Goal: Communication & Community: Answer question/provide support

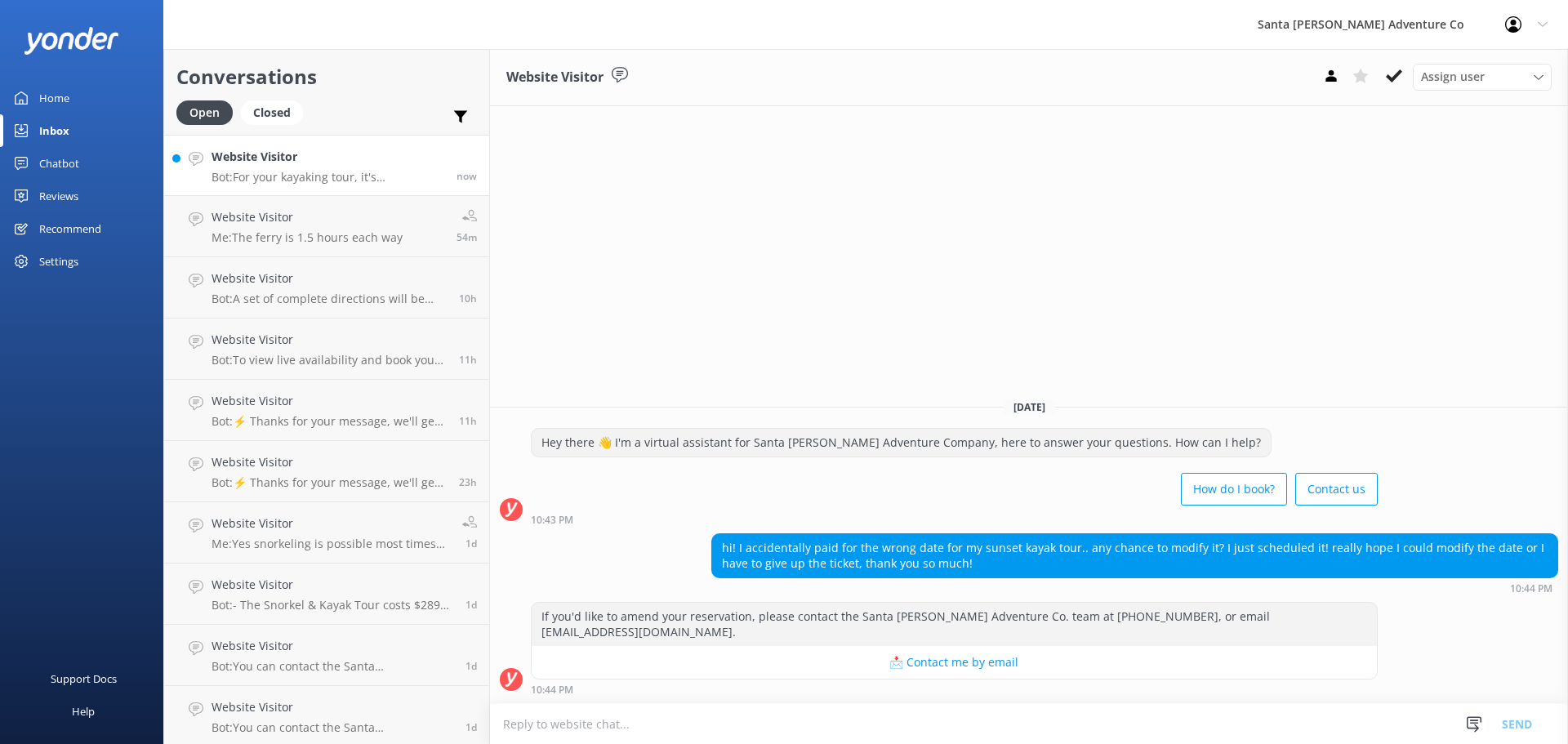
click at [282, 157] on h4 "Website Visitor" at bounding box center [327, 156] width 232 height 18
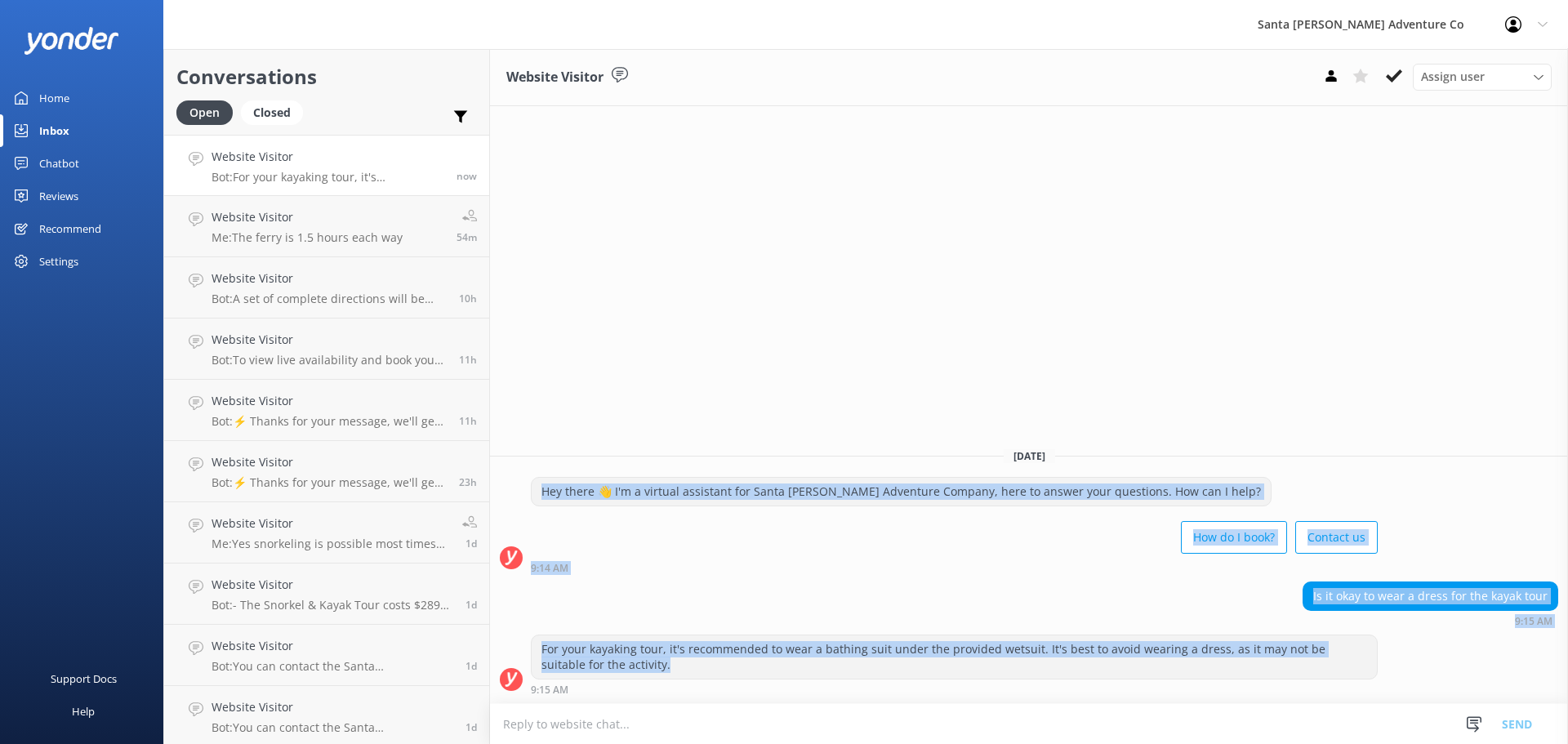
drag, startPoint x: 783, startPoint y: 681, endPoint x: 651, endPoint y: 466, distance: 252.3
click at [651, 466] on div "[DATE] Hey there 👋 I'm a virtual assistant for Santa [PERSON_NAME] Adventure Co…" at bounding box center [1029, 569] width 1078 height 269
click at [704, 554] on div "How do I book? Contact us" at bounding box center [955, 539] width 847 height 46
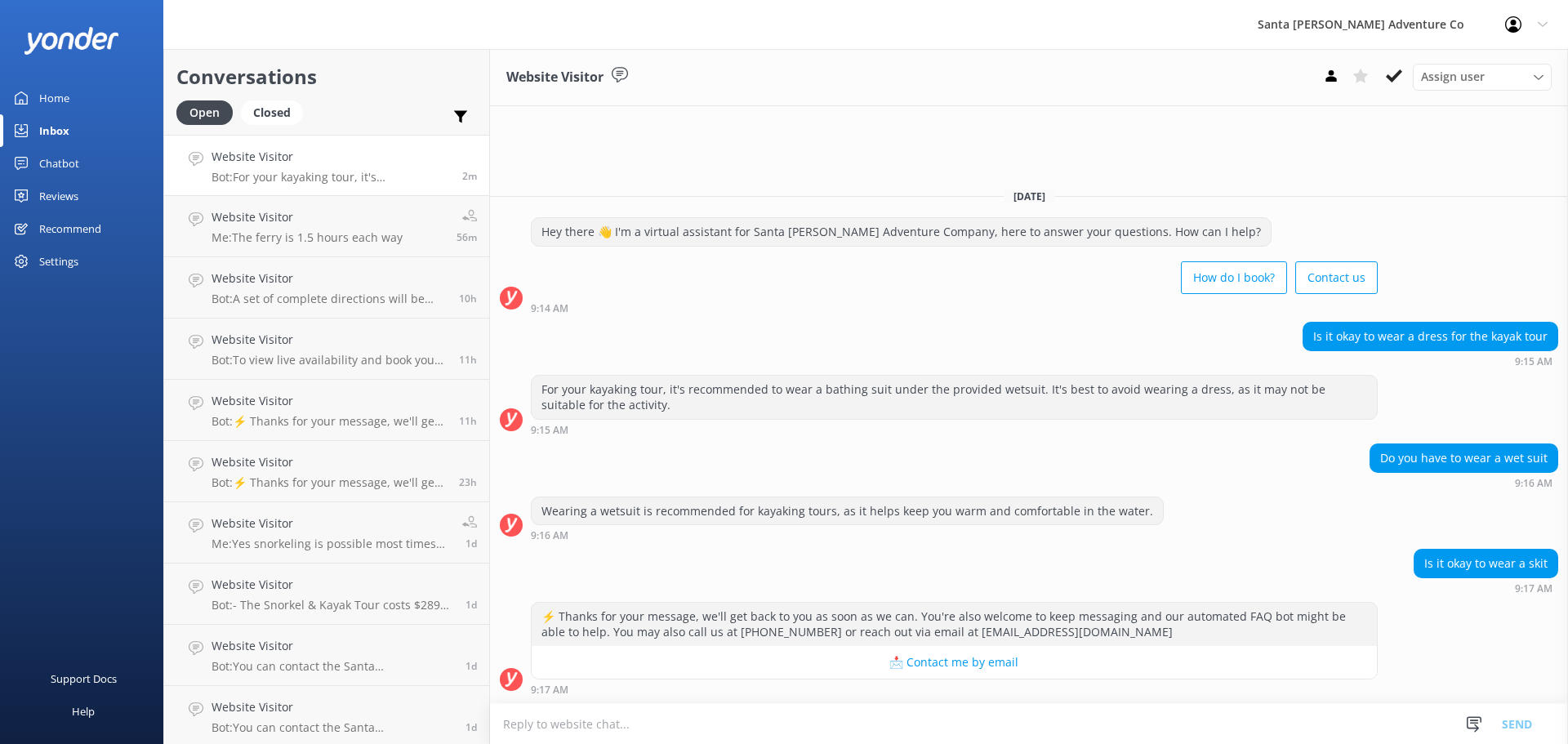
click at [1045, 718] on textarea at bounding box center [1029, 724] width 1078 height 40
type textarea "h"
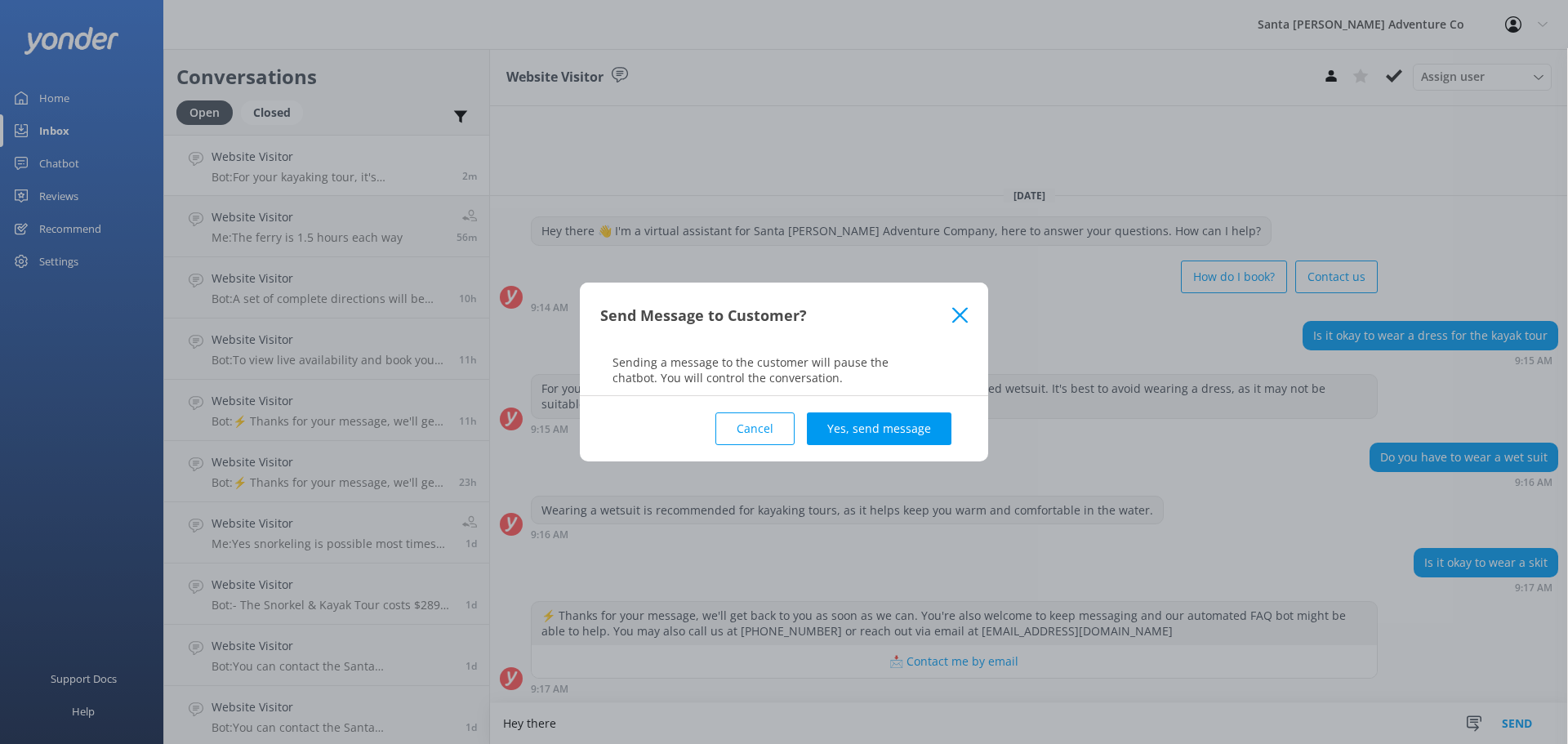
type textarea "Hey there"
click at [877, 411] on div "Cancel Yes, send message" at bounding box center [784, 428] width 367 height 65
click at [886, 449] on div "Cancel Yes, send message" at bounding box center [784, 428] width 367 height 65
click at [886, 437] on button "Yes, send message" at bounding box center [879, 428] width 144 height 33
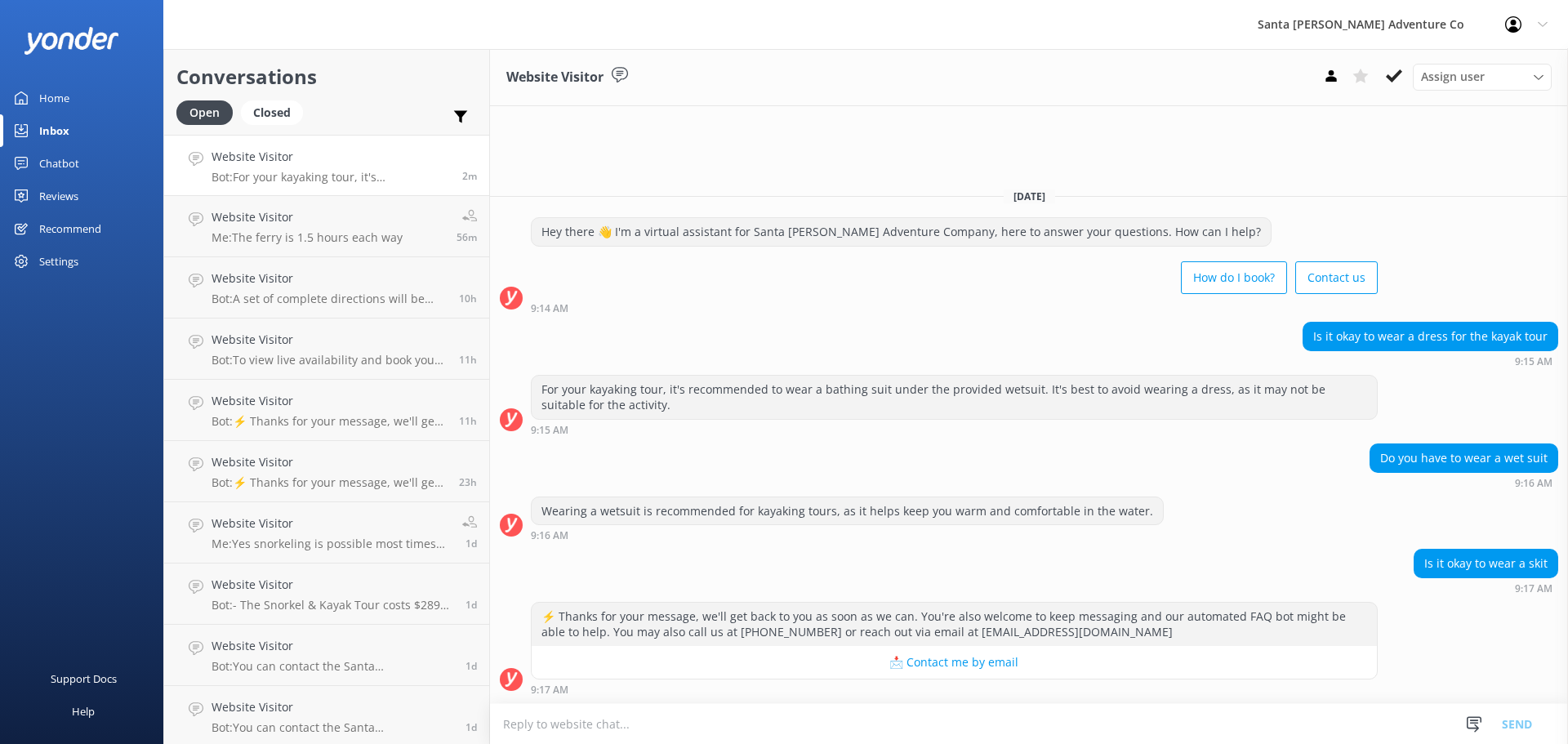
scroll to position [38, 0]
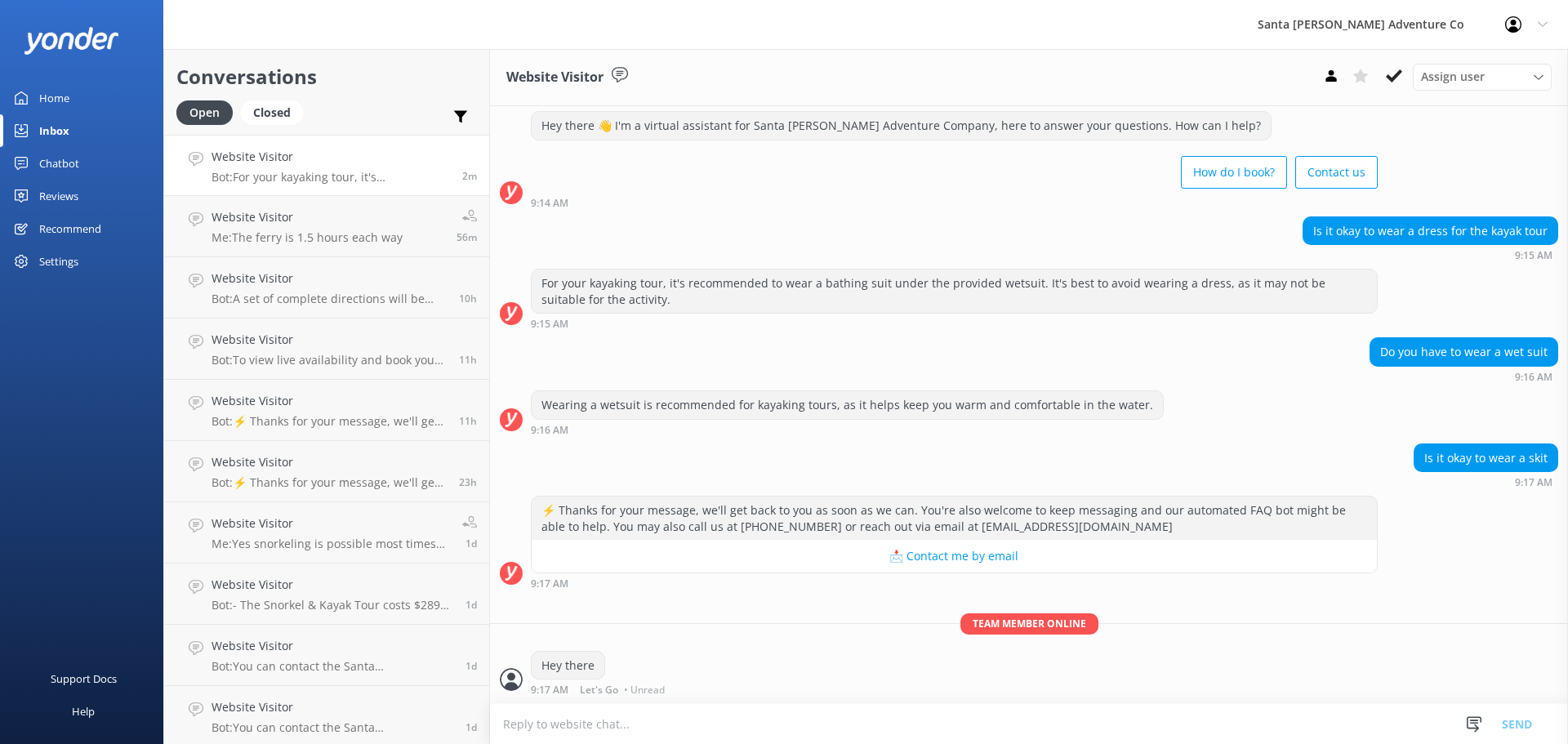
click at [667, 718] on textarea at bounding box center [1029, 724] width 1078 height 40
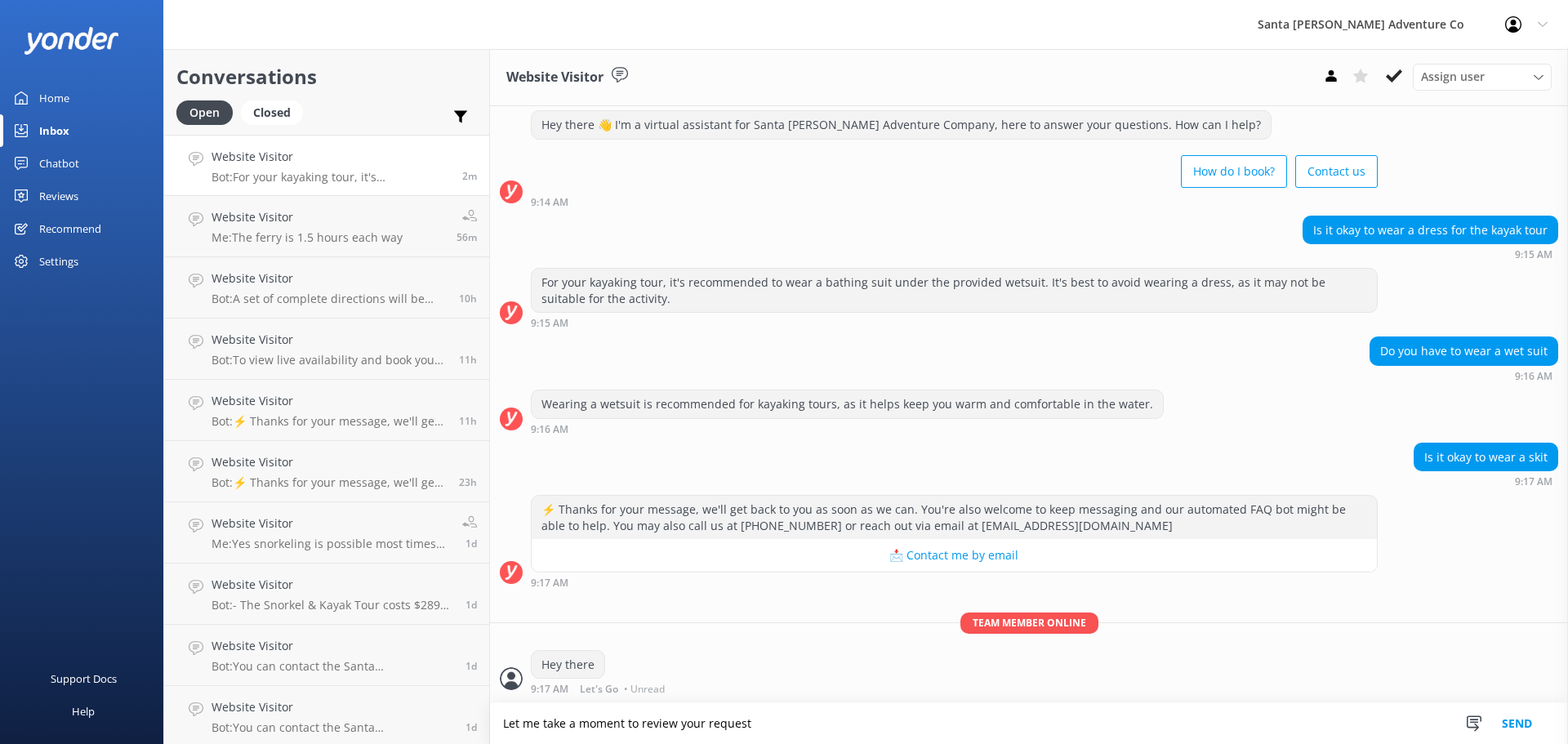
type textarea "Let me take a moment to review your request"
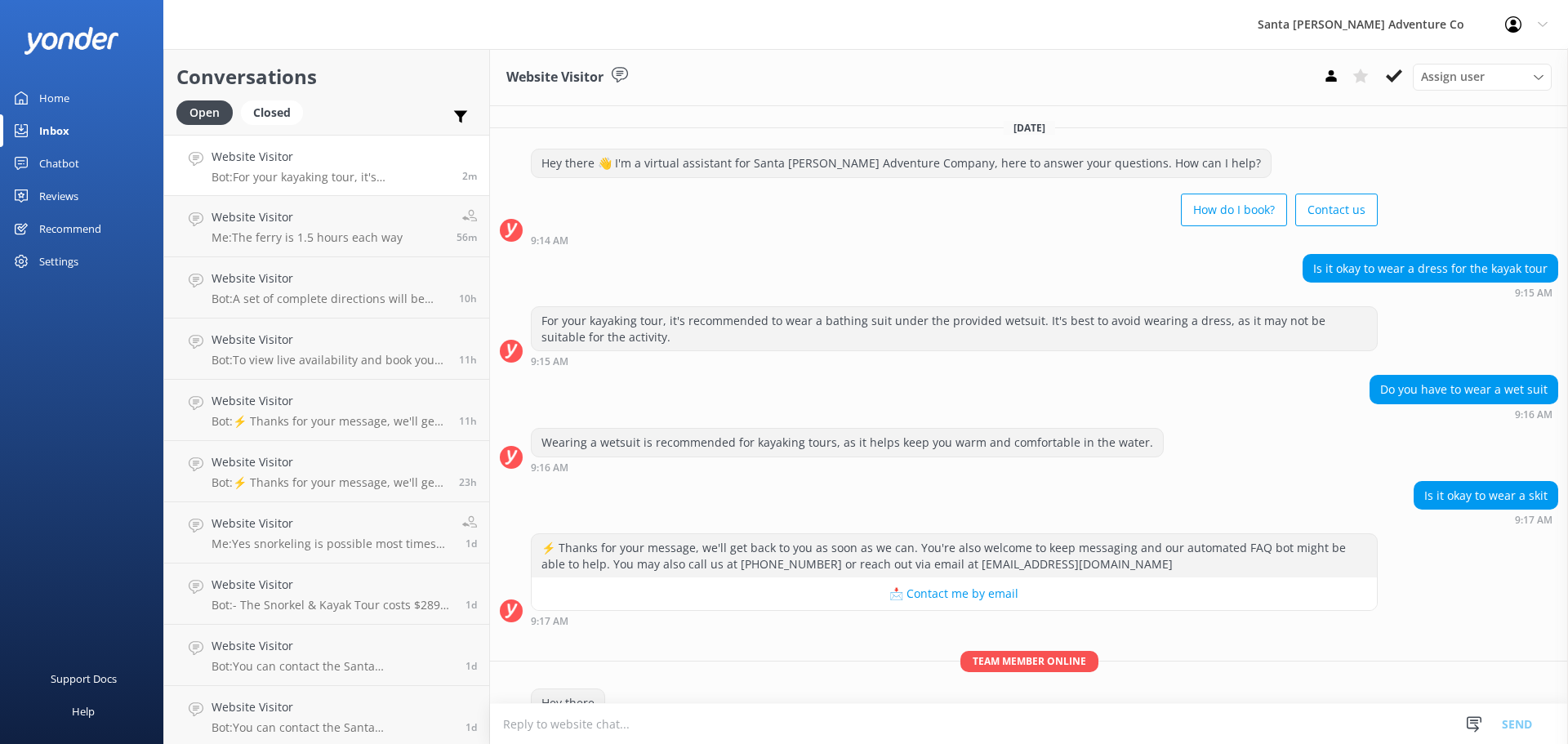
scroll to position [91, 0]
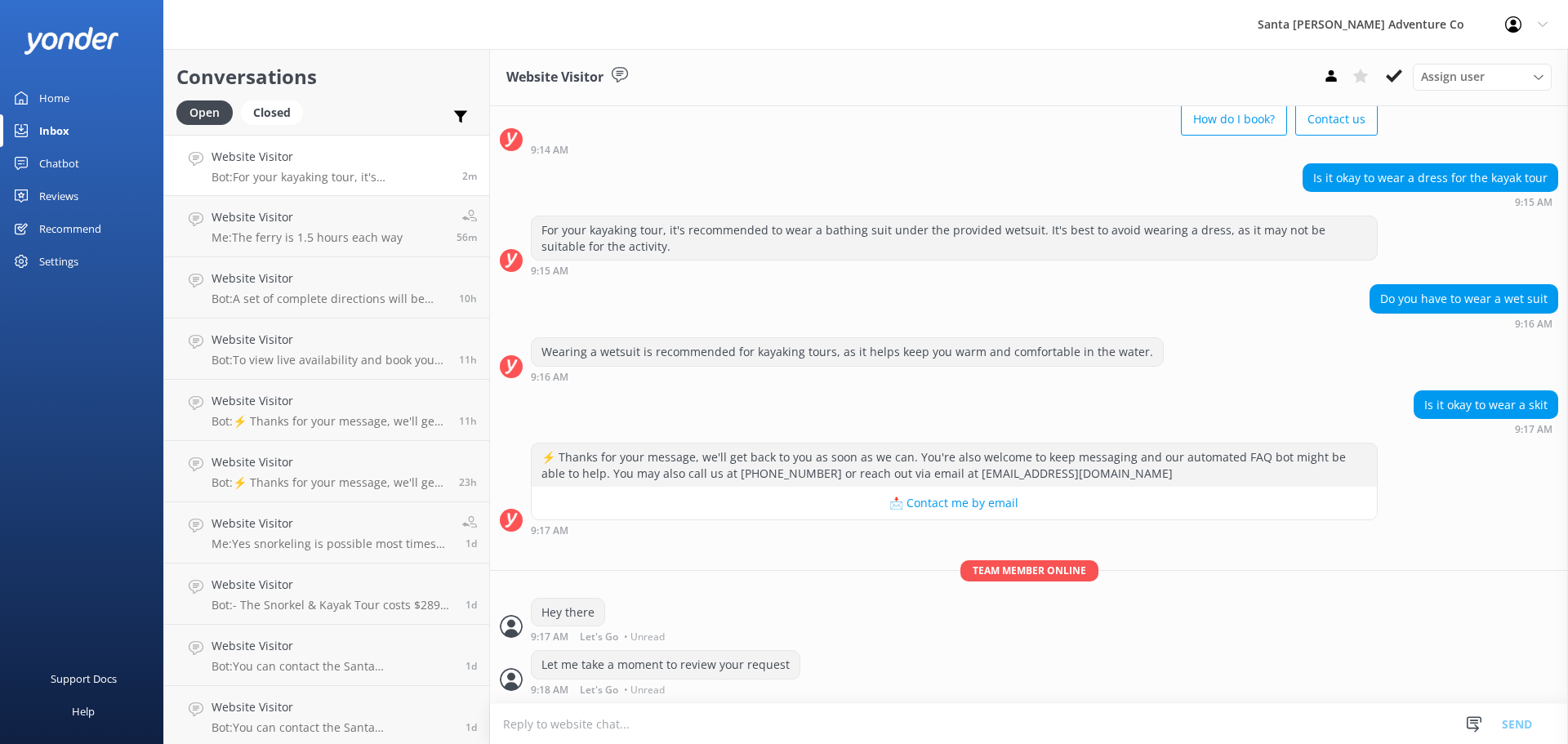
click at [712, 726] on textarea at bounding box center [1029, 724] width 1078 height 40
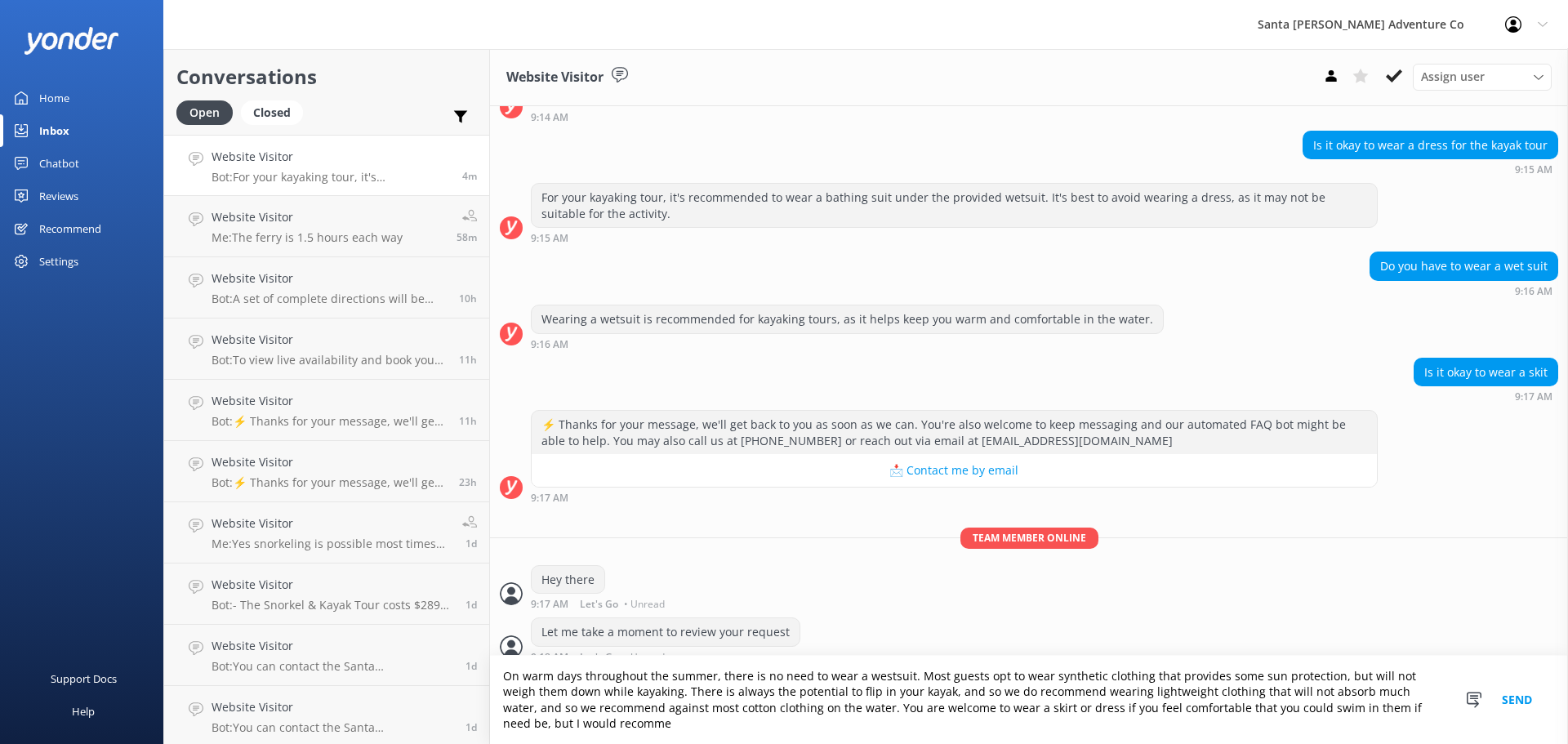
scroll to position [139, 0]
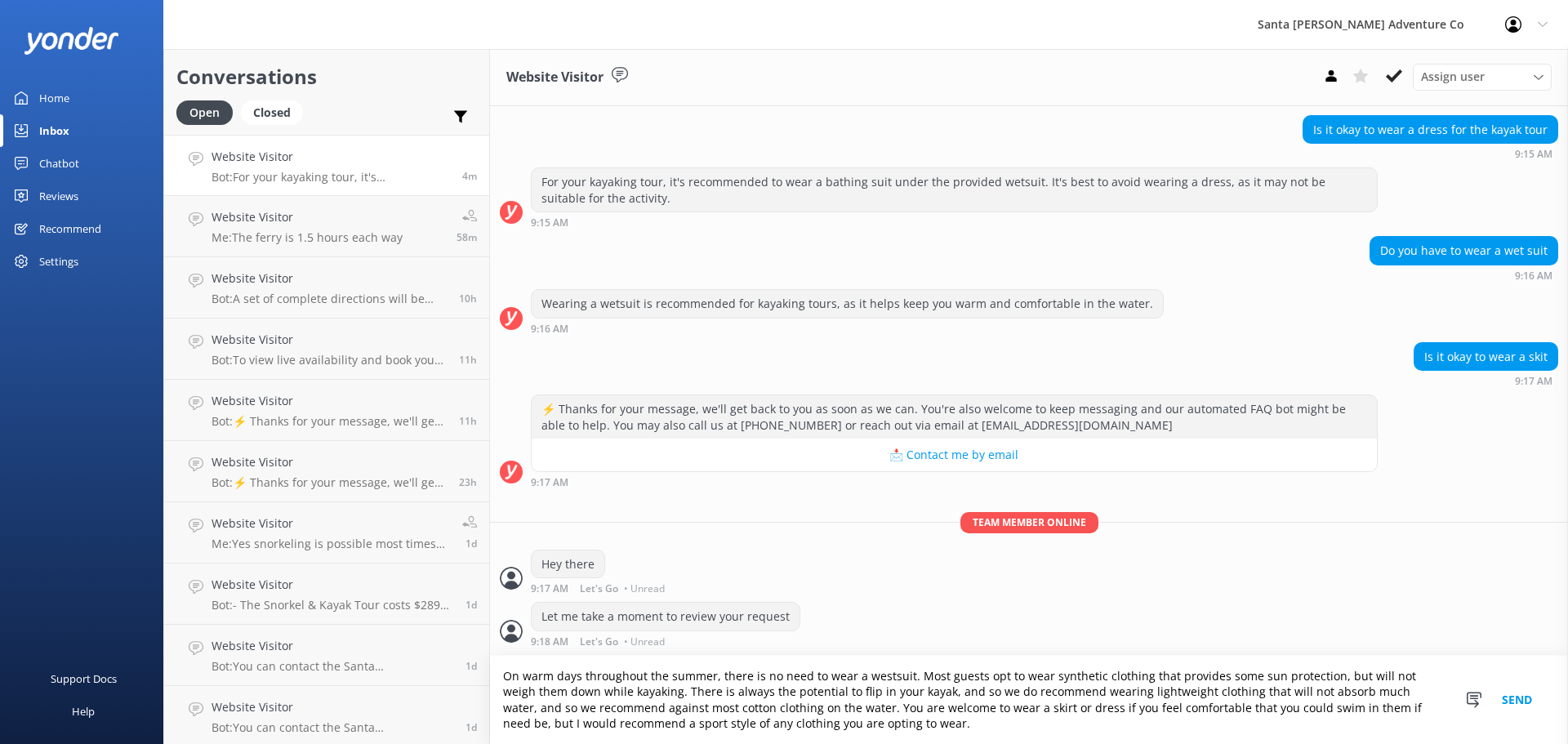
click at [890, 718] on textarea "On warm days throughout the summer, there is no need to wear a westsuit. Most g…" at bounding box center [1029, 699] width 1078 height 88
click at [945, 722] on textarea "On warm days throughout the summer, there is no need to wear a westsuit. Most g…" at bounding box center [1029, 699] width 1078 height 88
type textarea "On warm days throughout the summer, there is no need to wear a westsuit. Most g…"
click at [1506, 698] on button "Send" at bounding box center [1517, 699] width 61 height 88
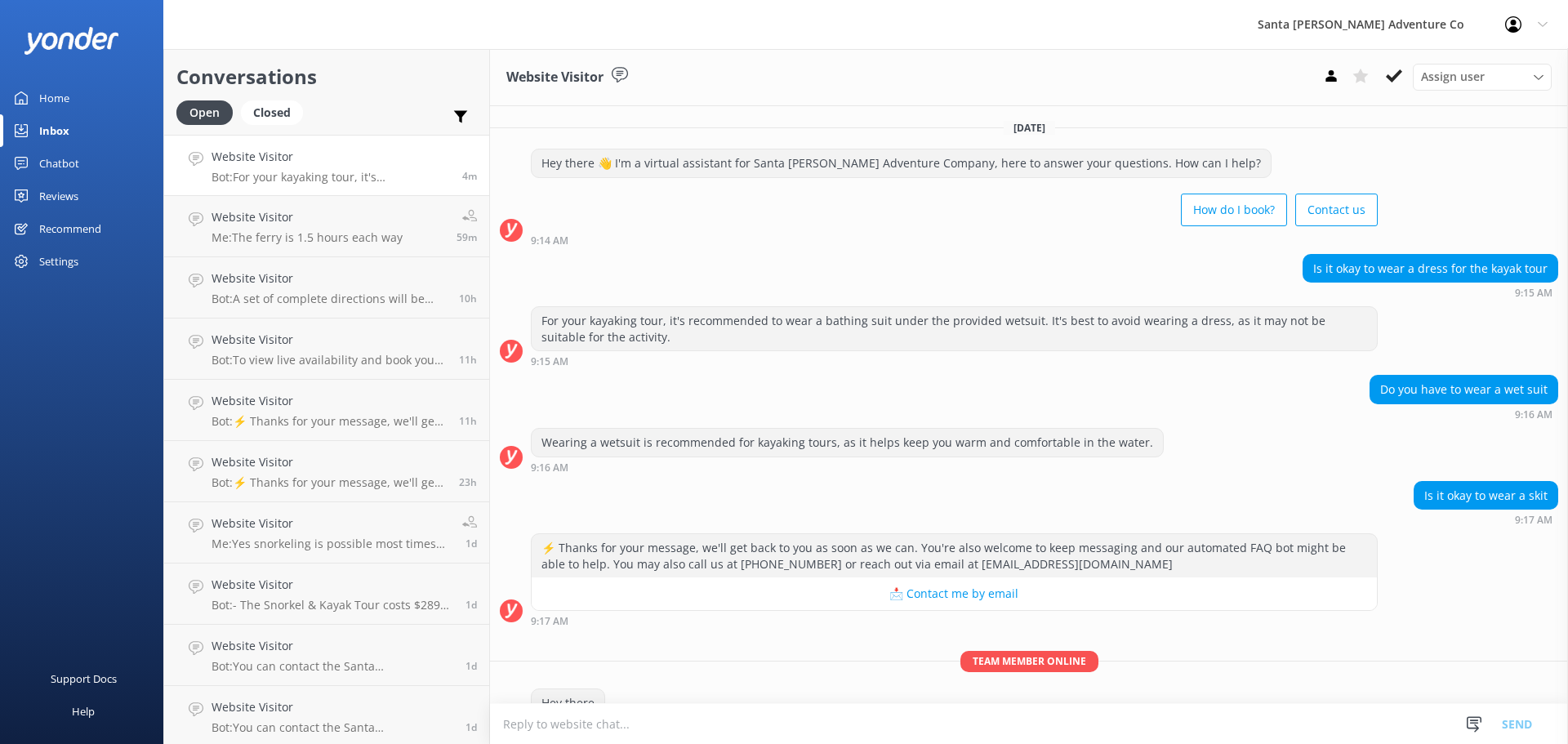
scroll to position [191, 0]
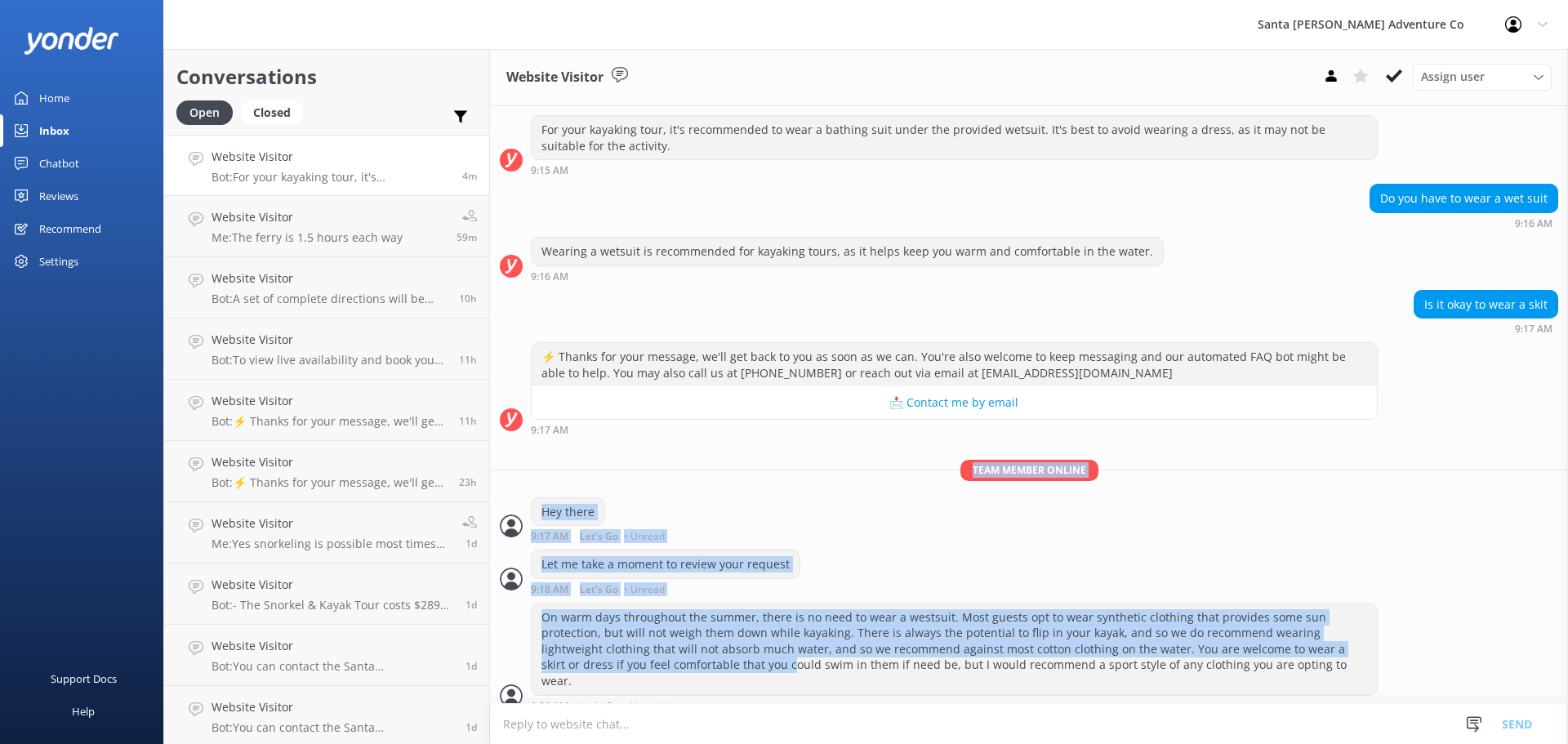
drag, startPoint x: 762, startPoint y: 669, endPoint x: 492, endPoint y: 466, distance: 337.8
click at [492, 466] on div "[DATE] Hey there 👋 I'm a virtual assistant for Santa [PERSON_NAME] Adventure Co…" at bounding box center [1029, 317] width 1078 height 804
click at [855, 562] on div "Let me take a moment to review your request 9:18 AM Let's Go • Unread" at bounding box center [1029, 572] width 1078 height 45
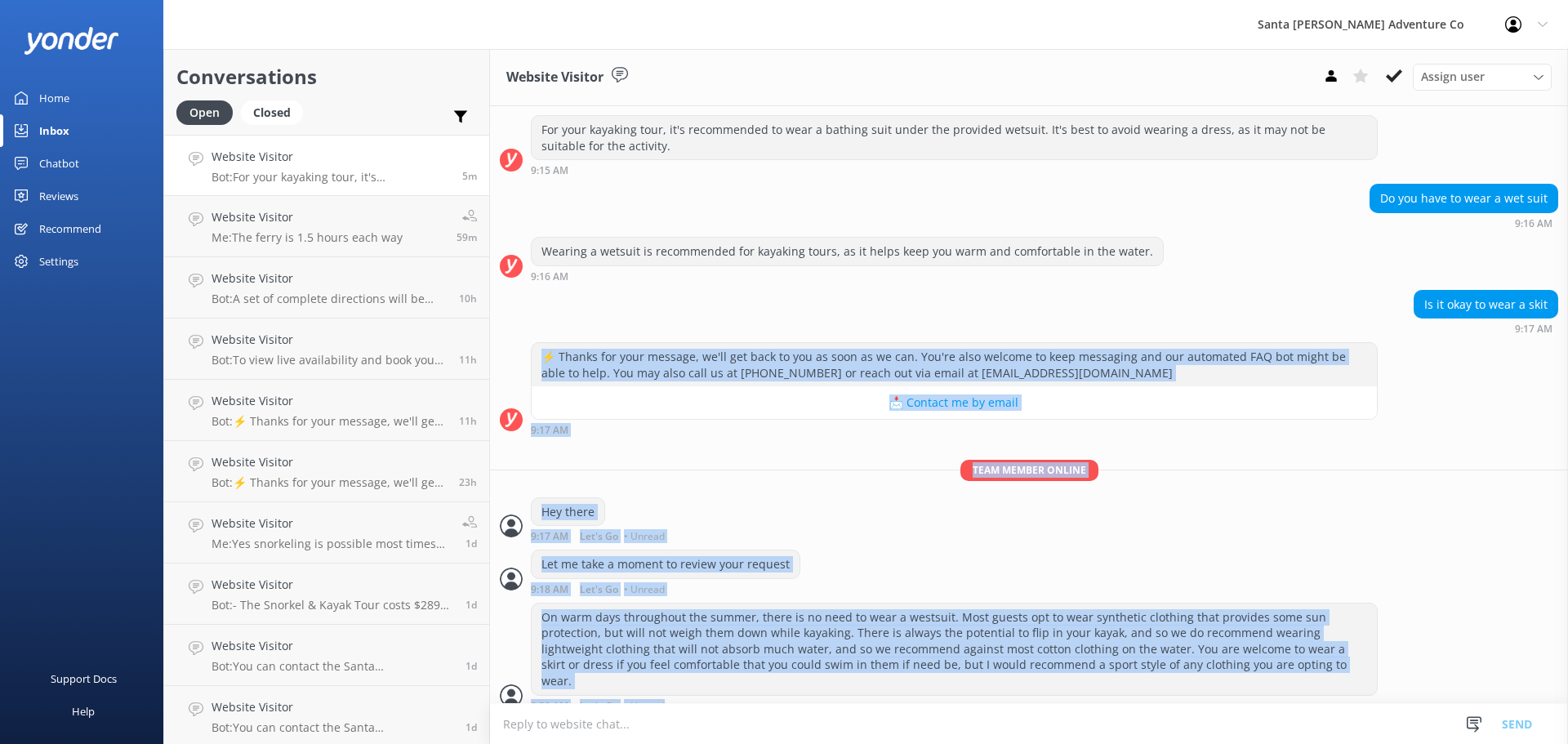
drag, startPoint x: 1387, startPoint y: 692, endPoint x: 716, endPoint y: 484, distance: 702.5
click at [500, 344] on div "[DATE] Hey there 👋 I'm a virtual assistant for Santa [PERSON_NAME] Adventure Co…" at bounding box center [1029, 317] width 1078 height 804
click at [910, 559] on div "Let me take a moment to review your request 9:18 AM Let's Go • Unread" at bounding box center [1029, 572] width 1078 height 45
